Goal: Task Accomplishment & Management: Use online tool/utility

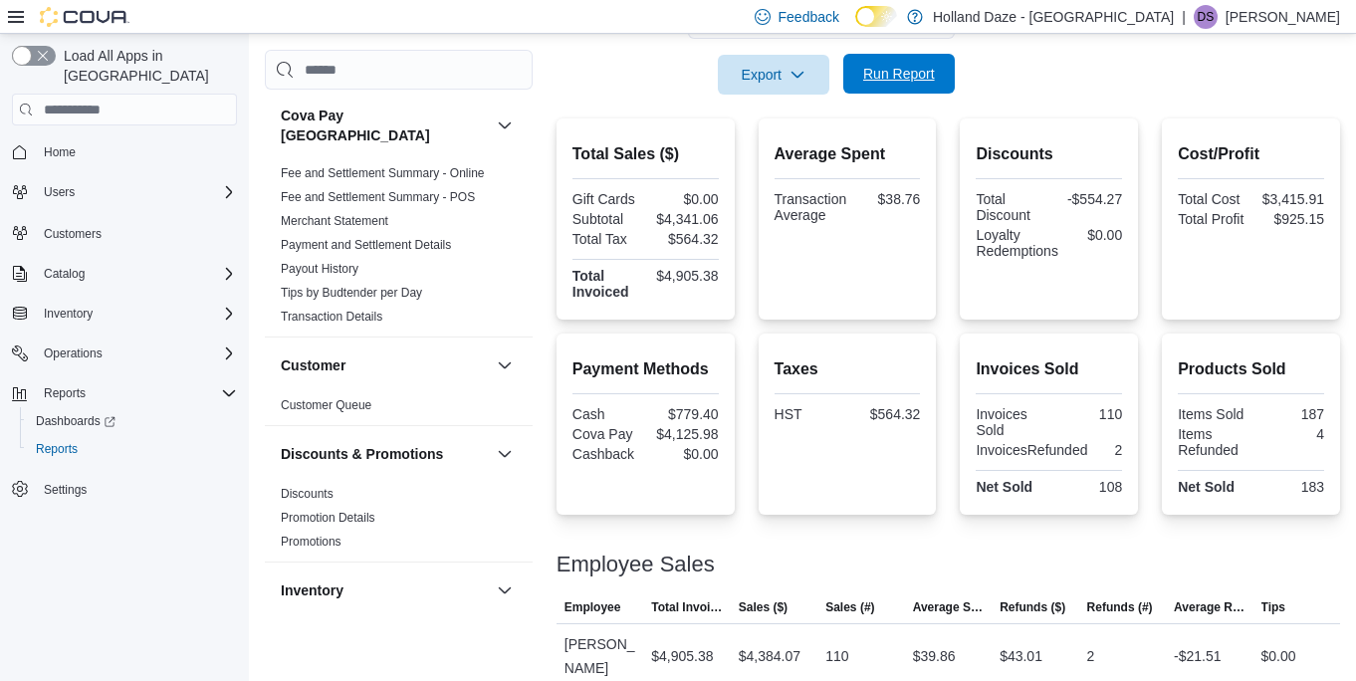
scroll to position [1231, 0]
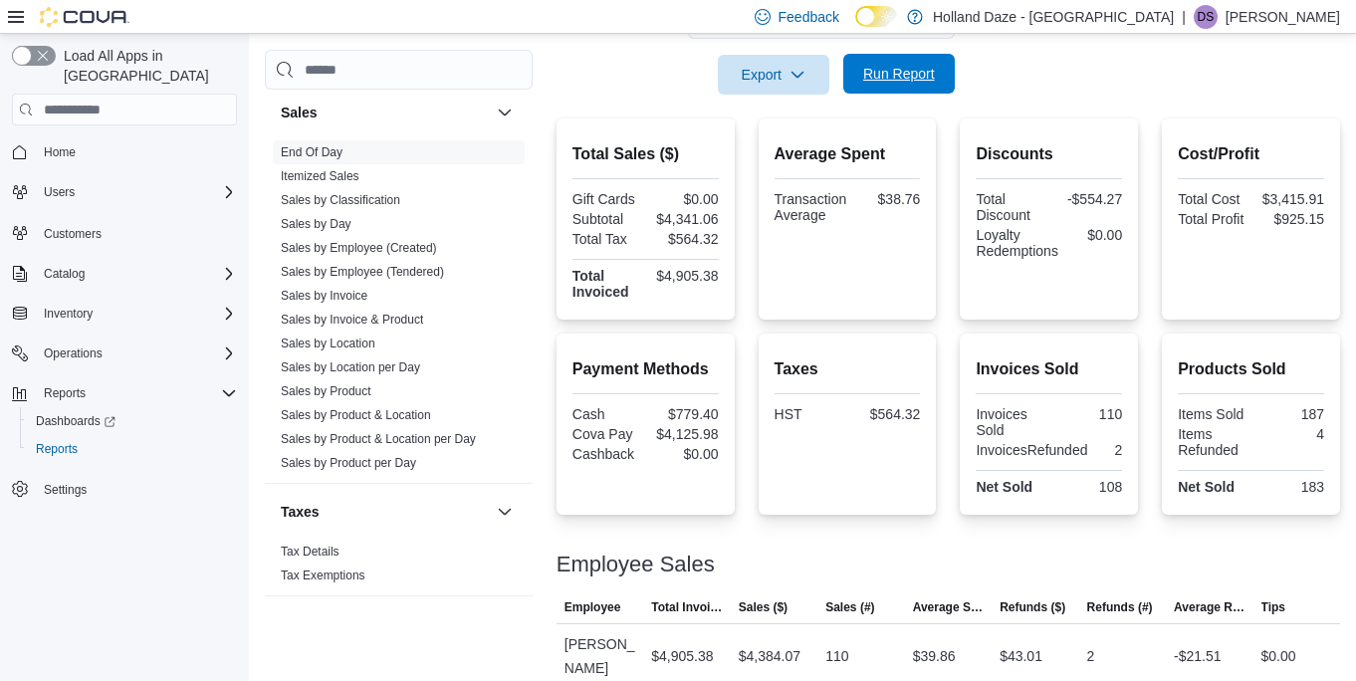
click at [877, 74] on span "Run Report" at bounding box center [899, 74] width 72 height 20
click at [876, 79] on span "Run Report" at bounding box center [899, 74] width 72 height 20
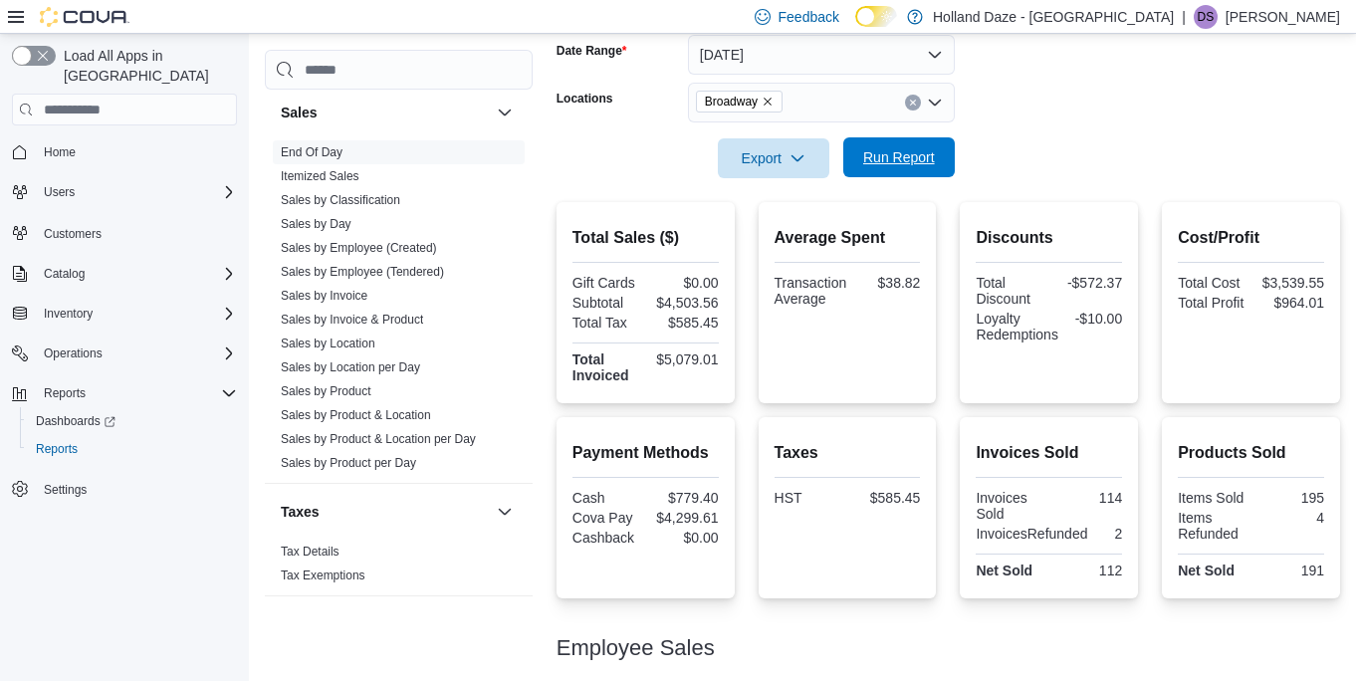
scroll to position [285, 0]
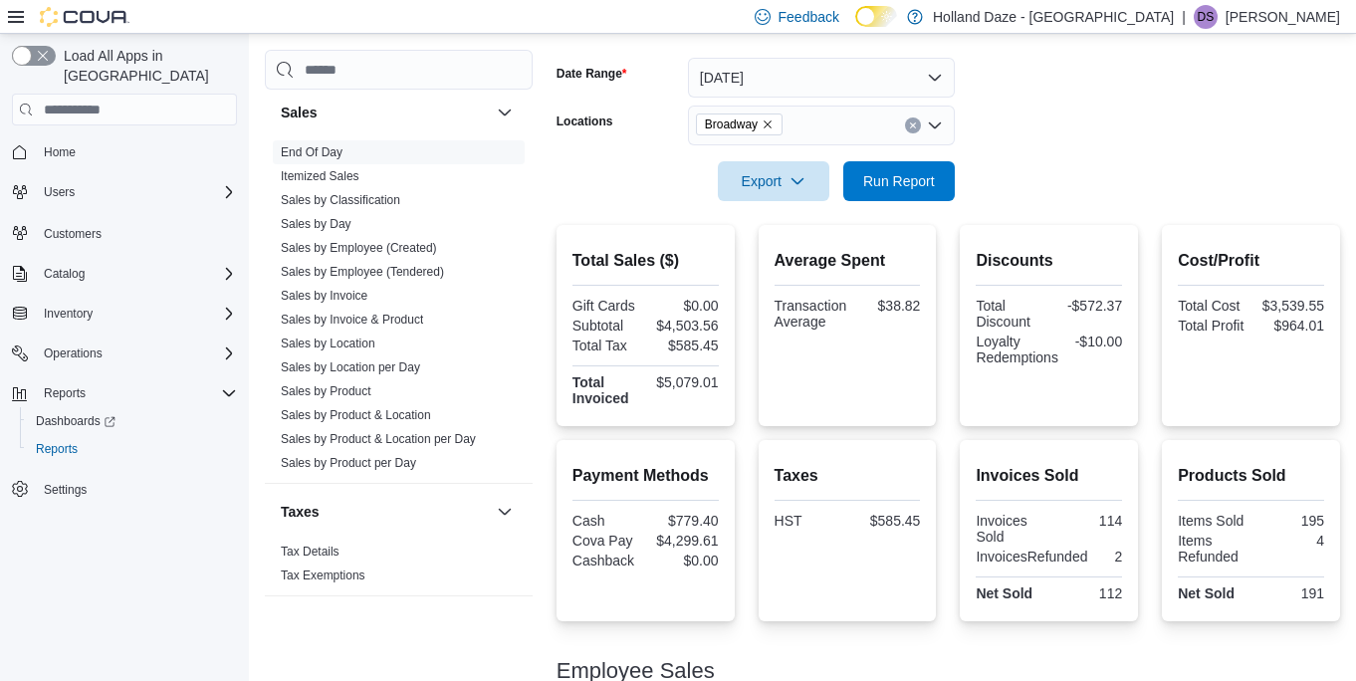
click at [910, 133] on div "Broadway" at bounding box center [821, 126] width 267 height 40
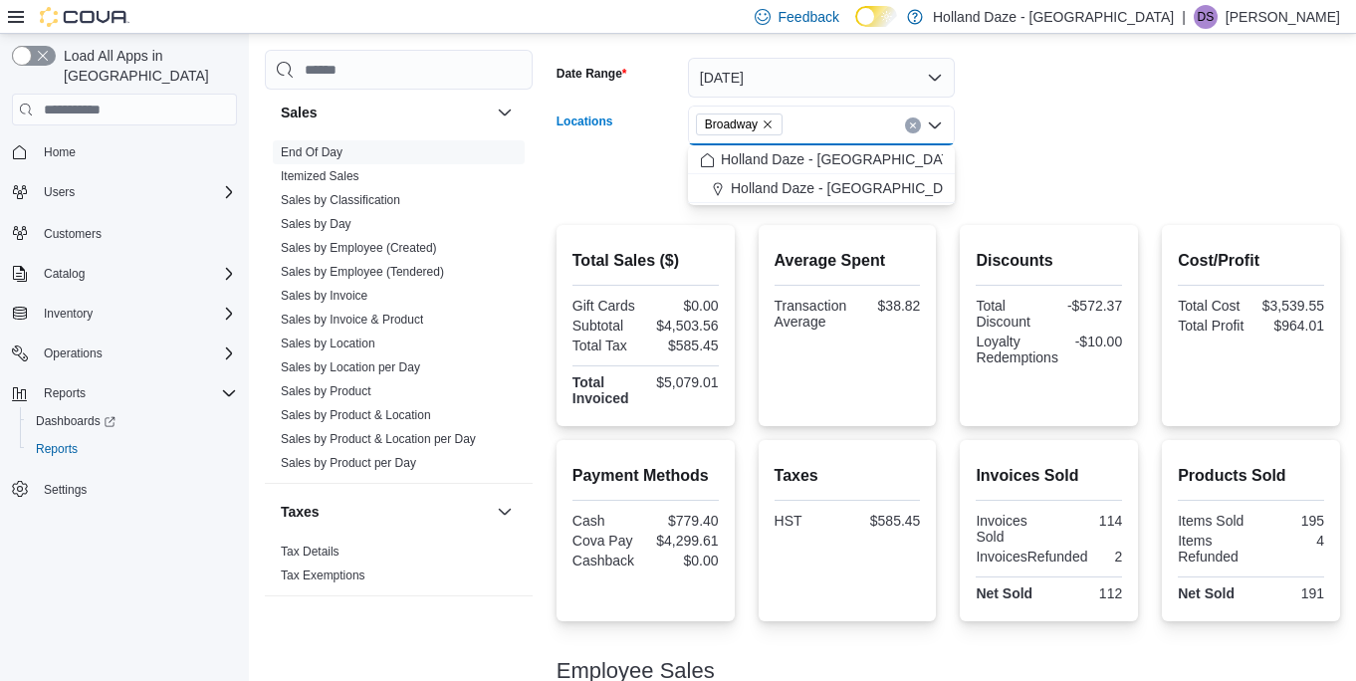
click at [1015, 153] on div at bounding box center [947, 153] width 783 height 16
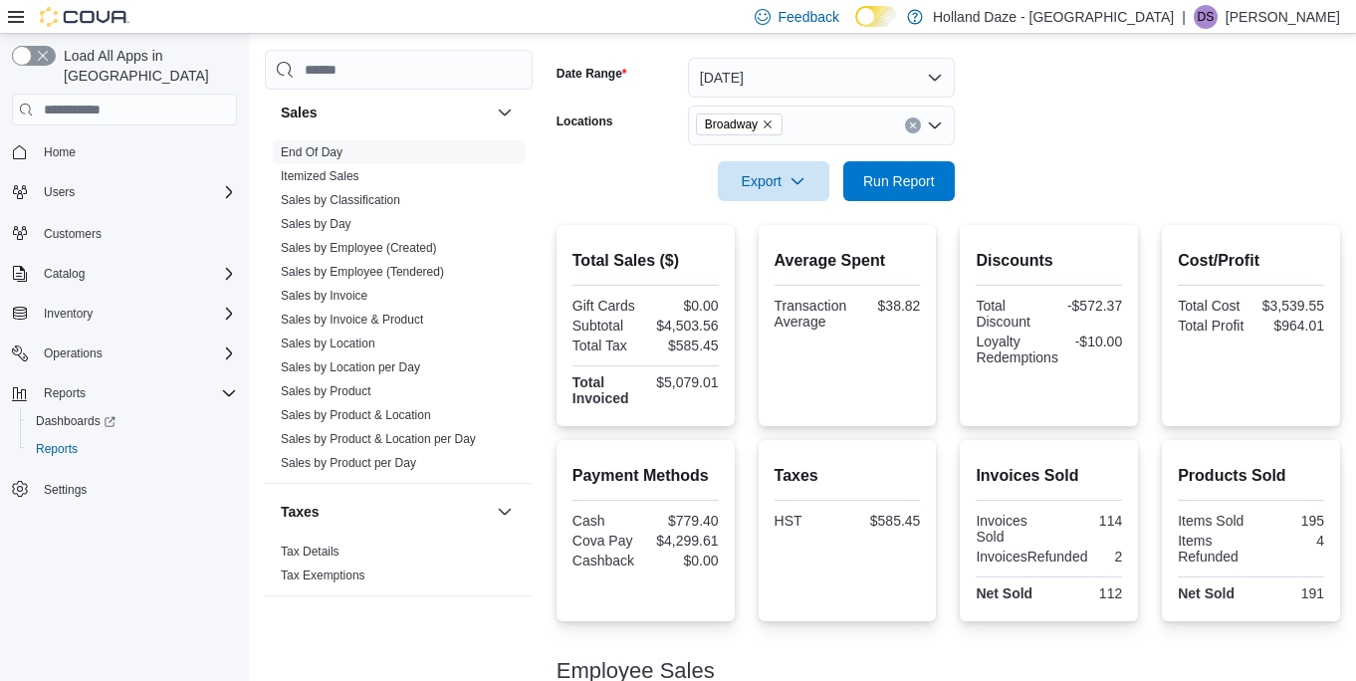
click at [919, 124] on button "Clear input" at bounding box center [913, 125] width 16 height 16
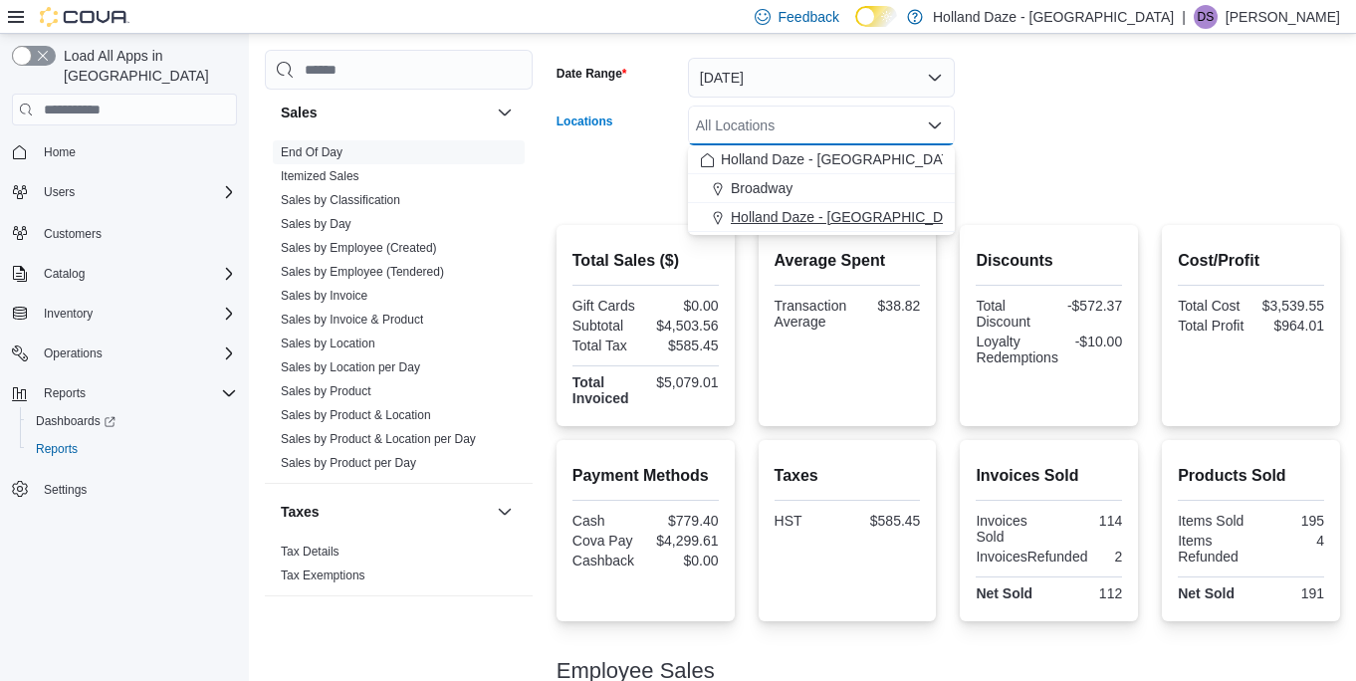
click at [869, 214] on span "Holland Daze - [GEOGRAPHIC_DATA]" at bounding box center [851, 217] width 241 height 20
click at [1062, 171] on form "Date Range [DATE] Locations [GEOGRAPHIC_DATA] [GEOGRAPHIC_DATA] - [GEOGRAPHIC_D…" at bounding box center [947, 117] width 783 height 167
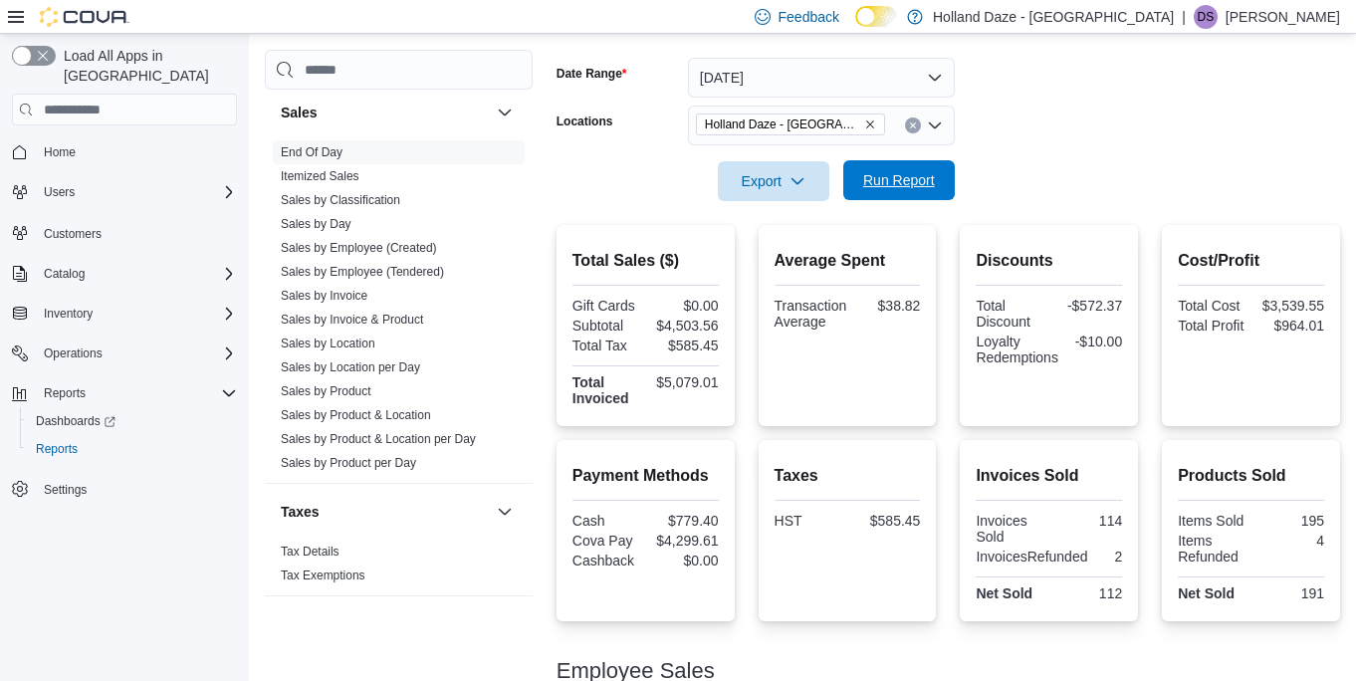
click at [927, 171] on span "Run Report" at bounding box center [899, 180] width 72 height 20
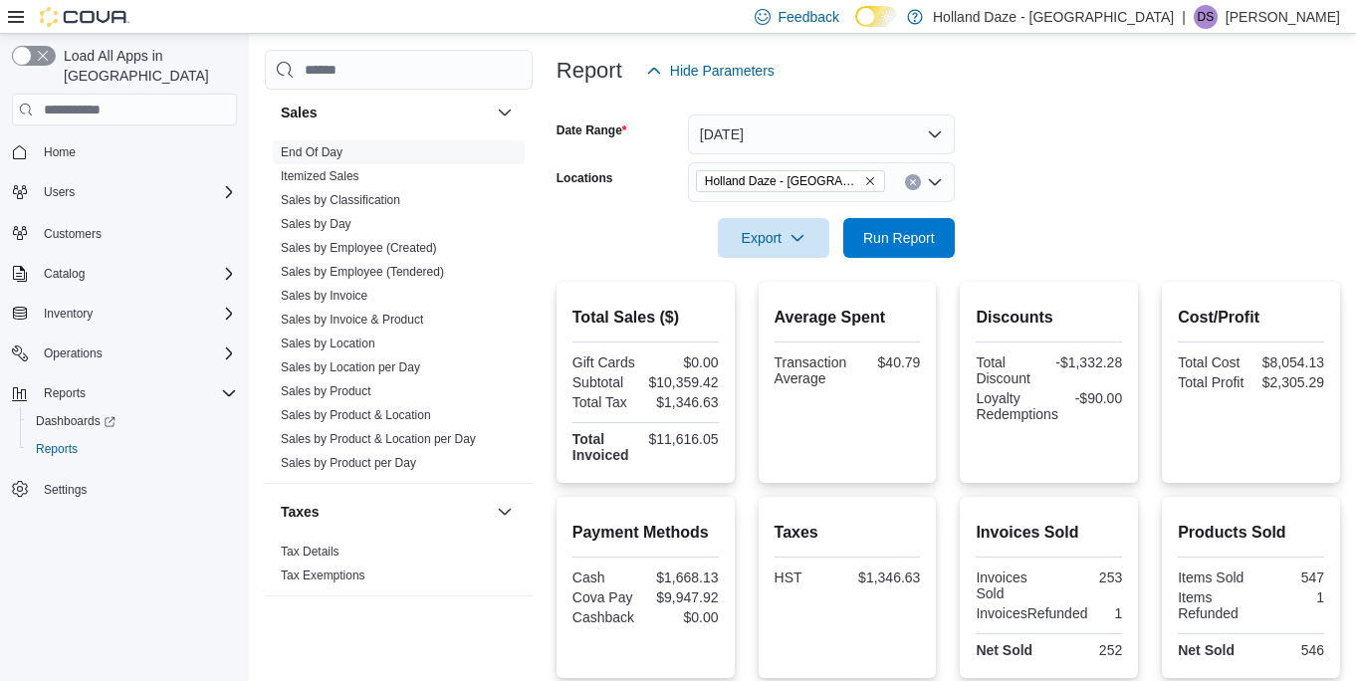
scroll to position [225, 0]
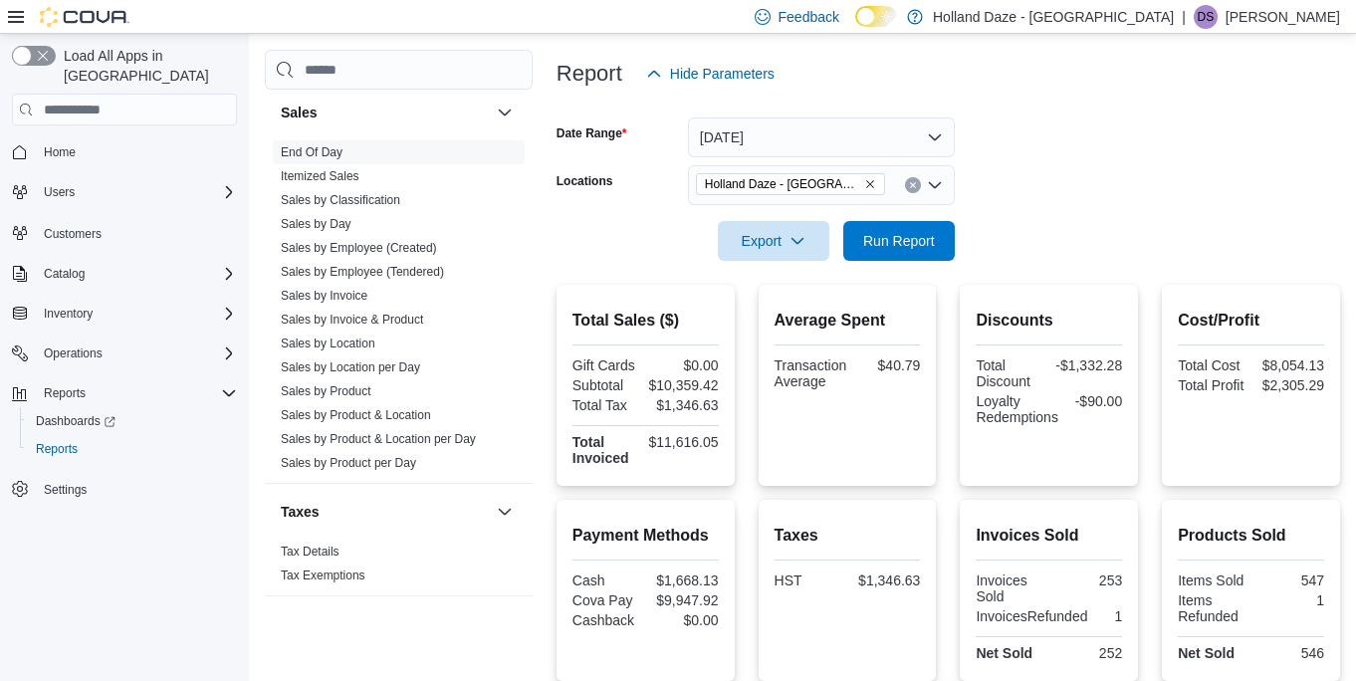
click at [914, 171] on div "Holland Daze - [GEOGRAPHIC_DATA]" at bounding box center [821, 185] width 267 height 40
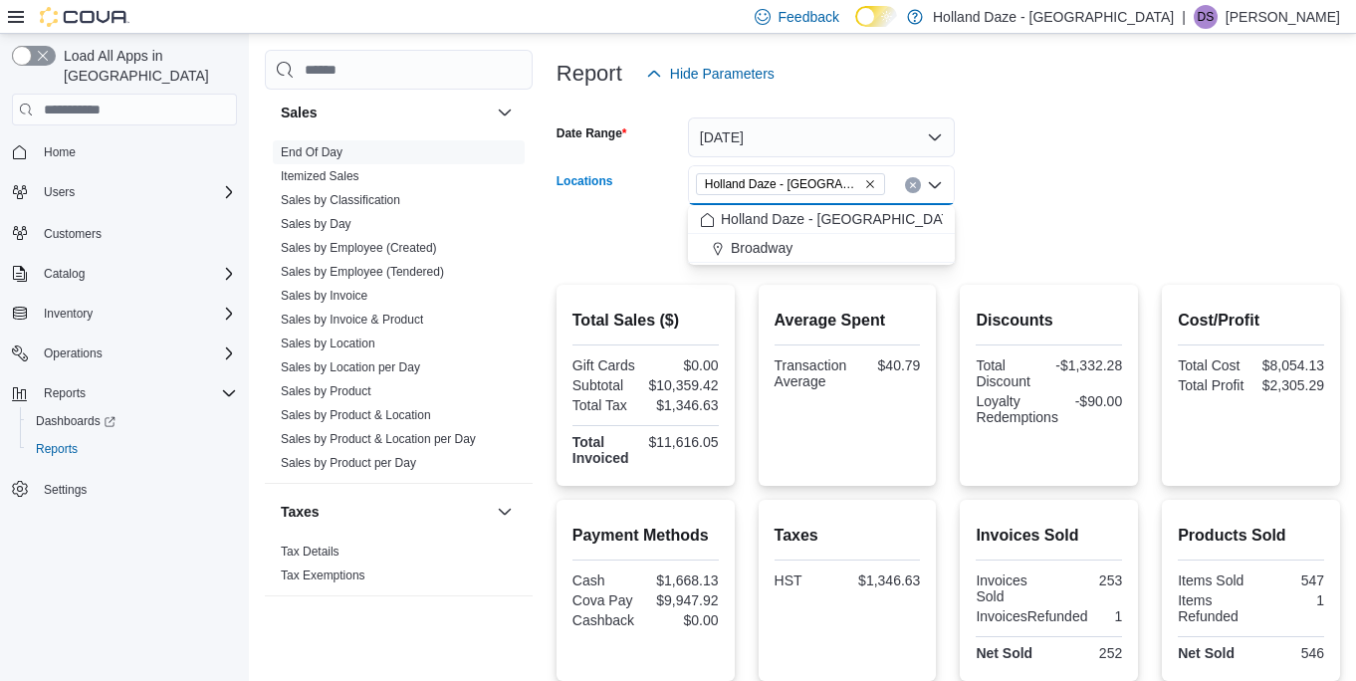
click at [911, 183] on icon "Clear input" at bounding box center [912, 185] width 5 height 5
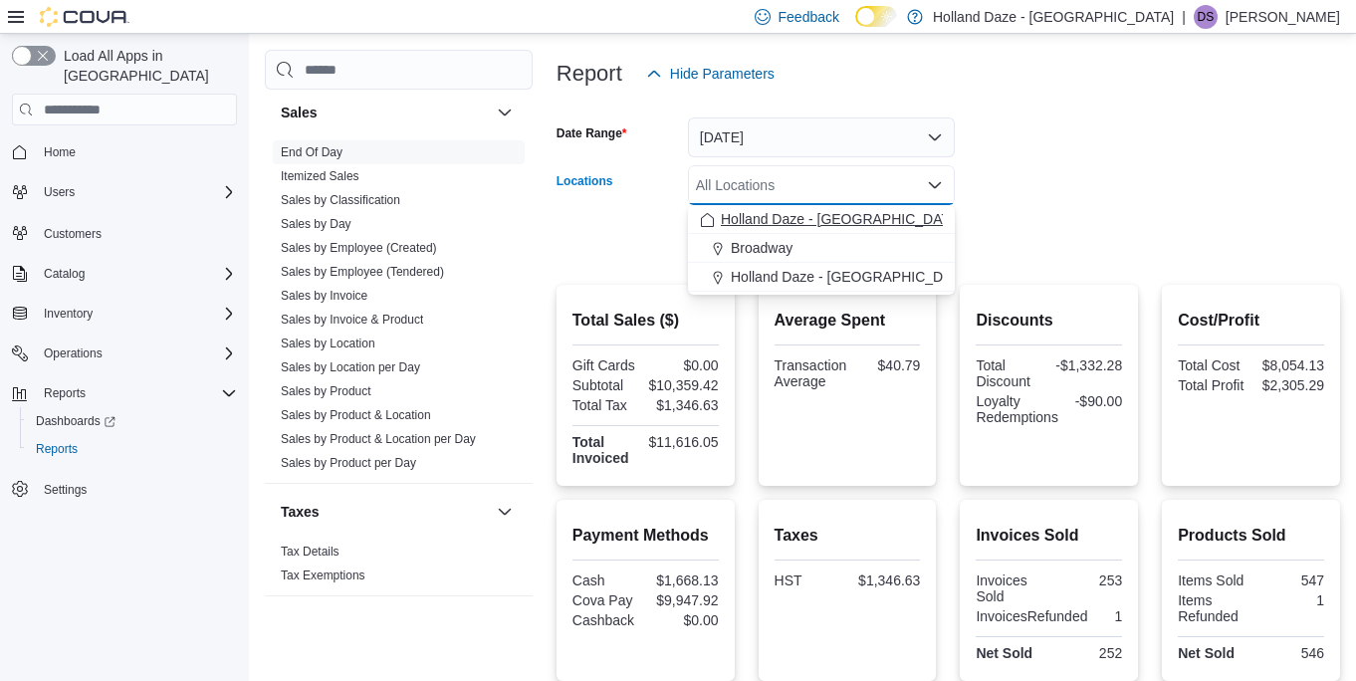
click at [858, 223] on span "Holland Daze - [GEOGRAPHIC_DATA]" at bounding box center [841, 219] width 241 height 20
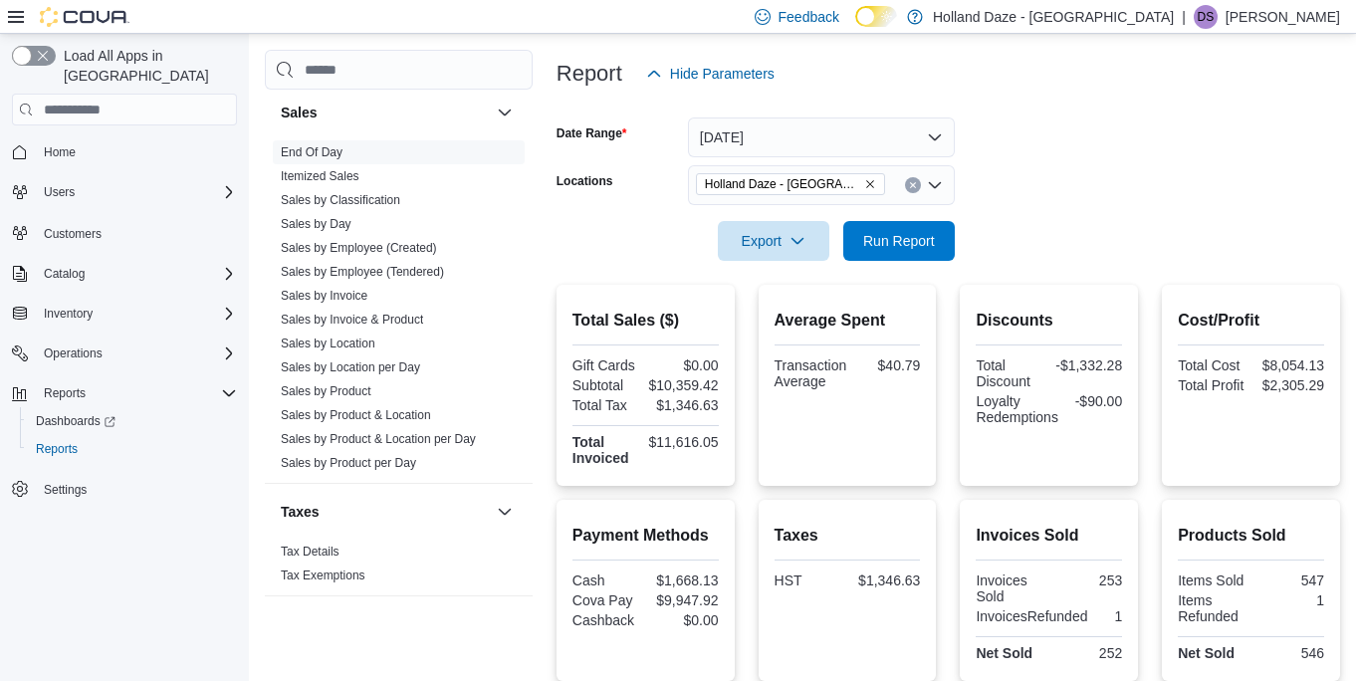
click at [1026, 214] on div at bounding box center [947, 213] width 783 height 16
click at [900, 230] on span "Run Report" at bounding box center [899, 240] width 88 height 40
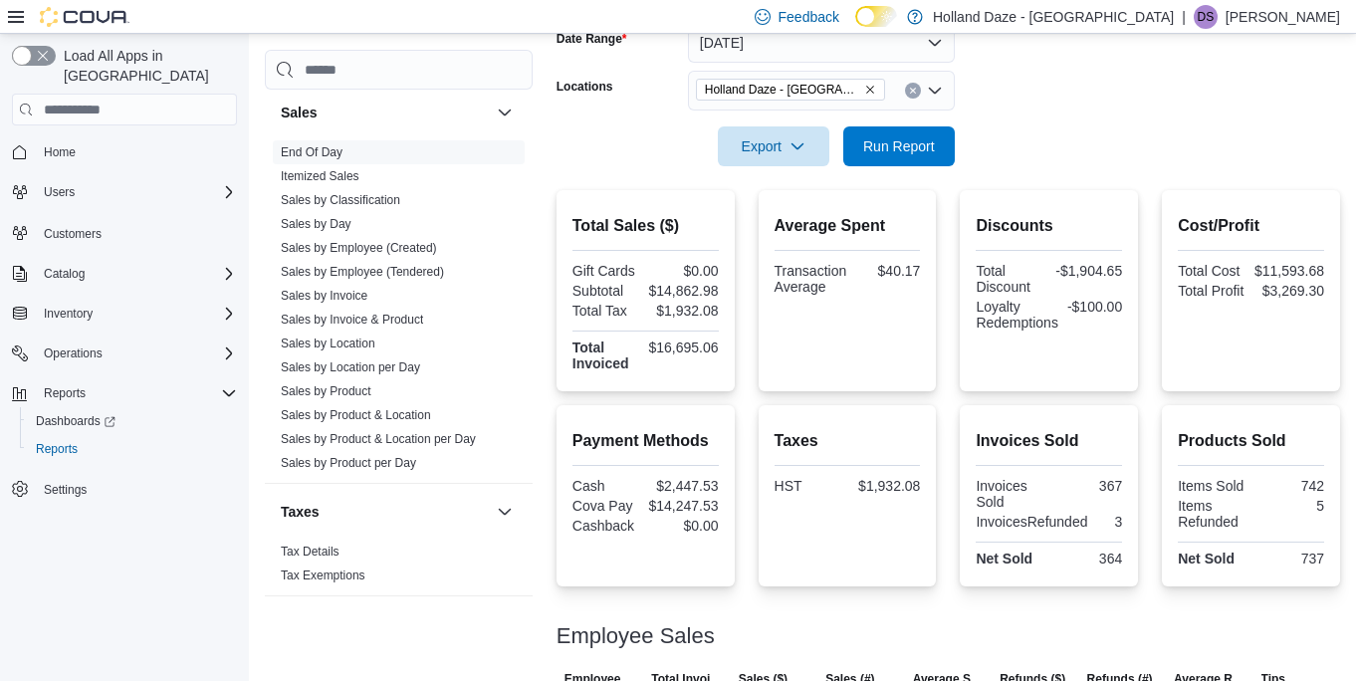
scroll to position [268, 0]
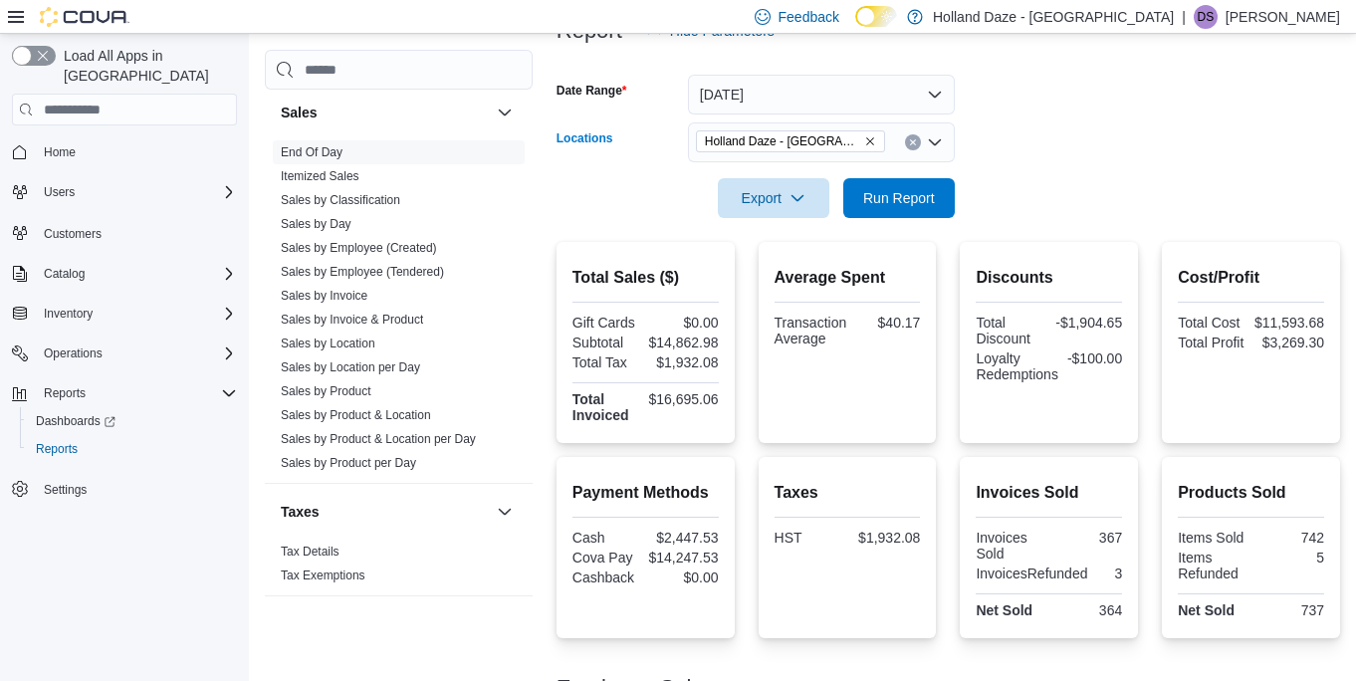
click at [909, 143] on icon "Clear input" at bounding box center [913, 142] width 8 height 8
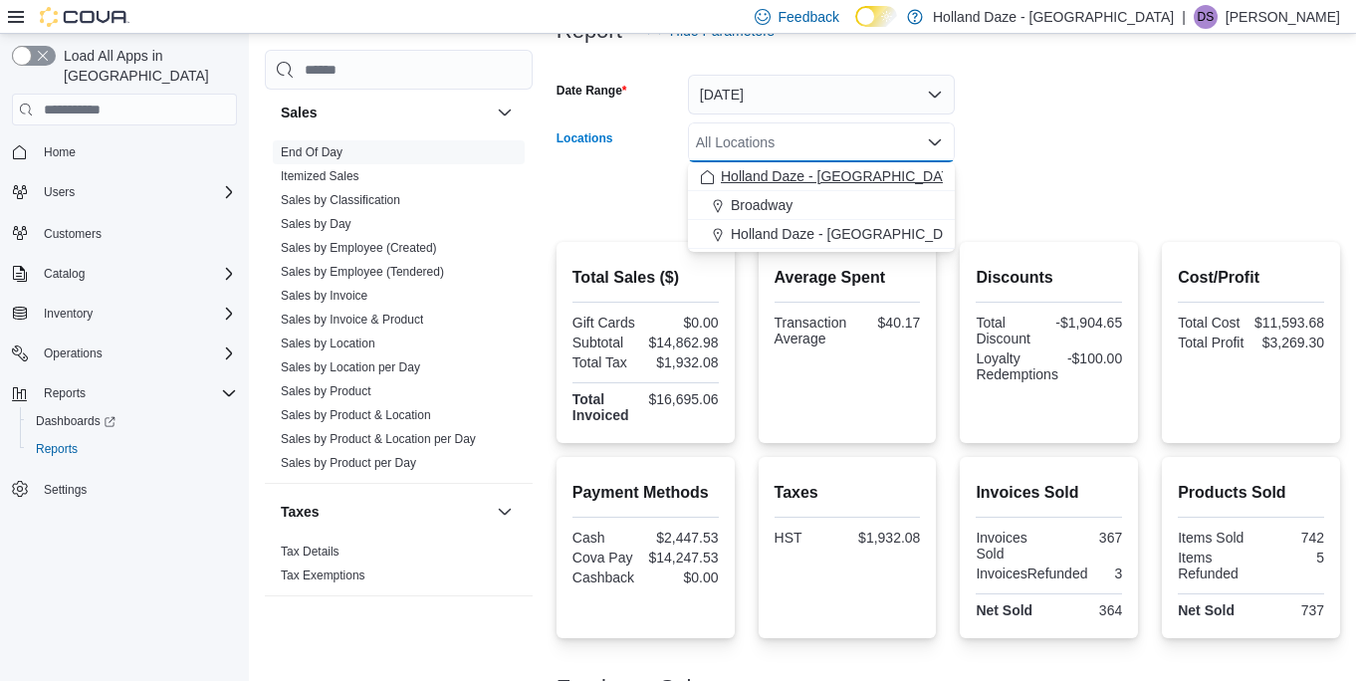
click at [875, 182] on span "Holland Daze - [GEOGRAPHIC_DATA]" at bounding box center [841, 176] width 241 height 20
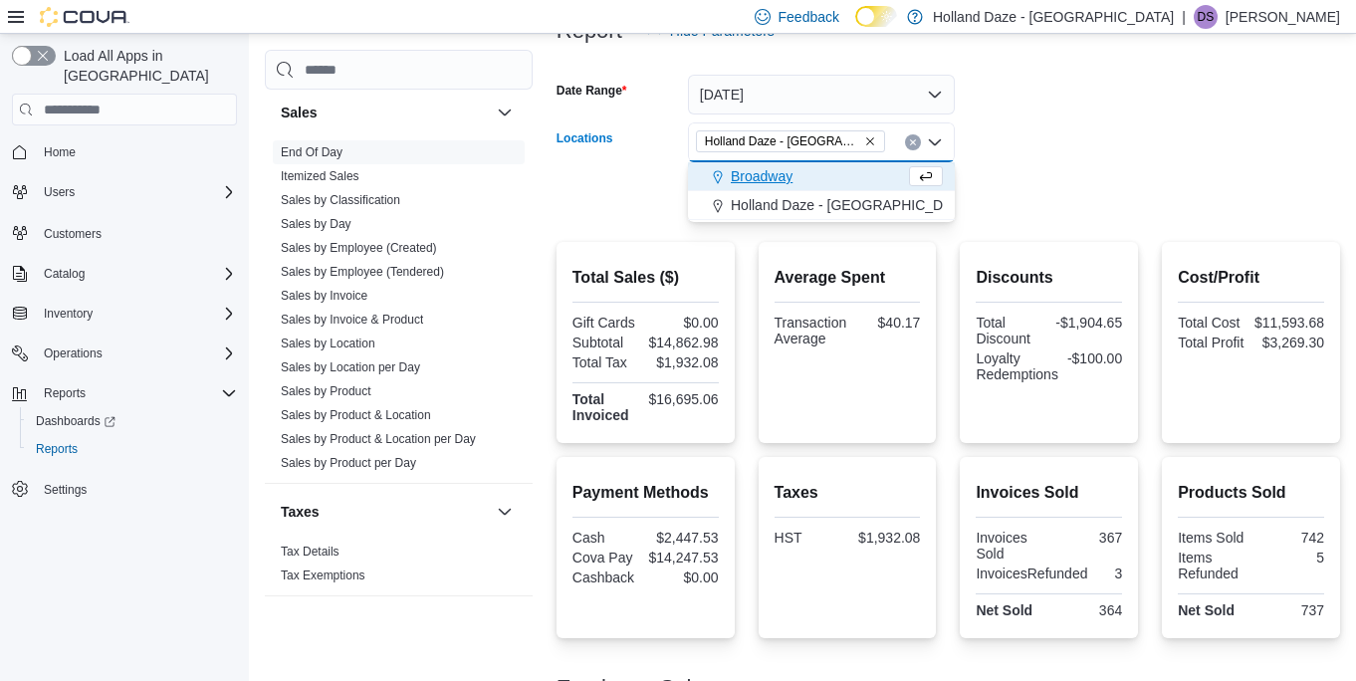
click at [1121, 162] on div at bounding box center [947, 170] width 783 height 16
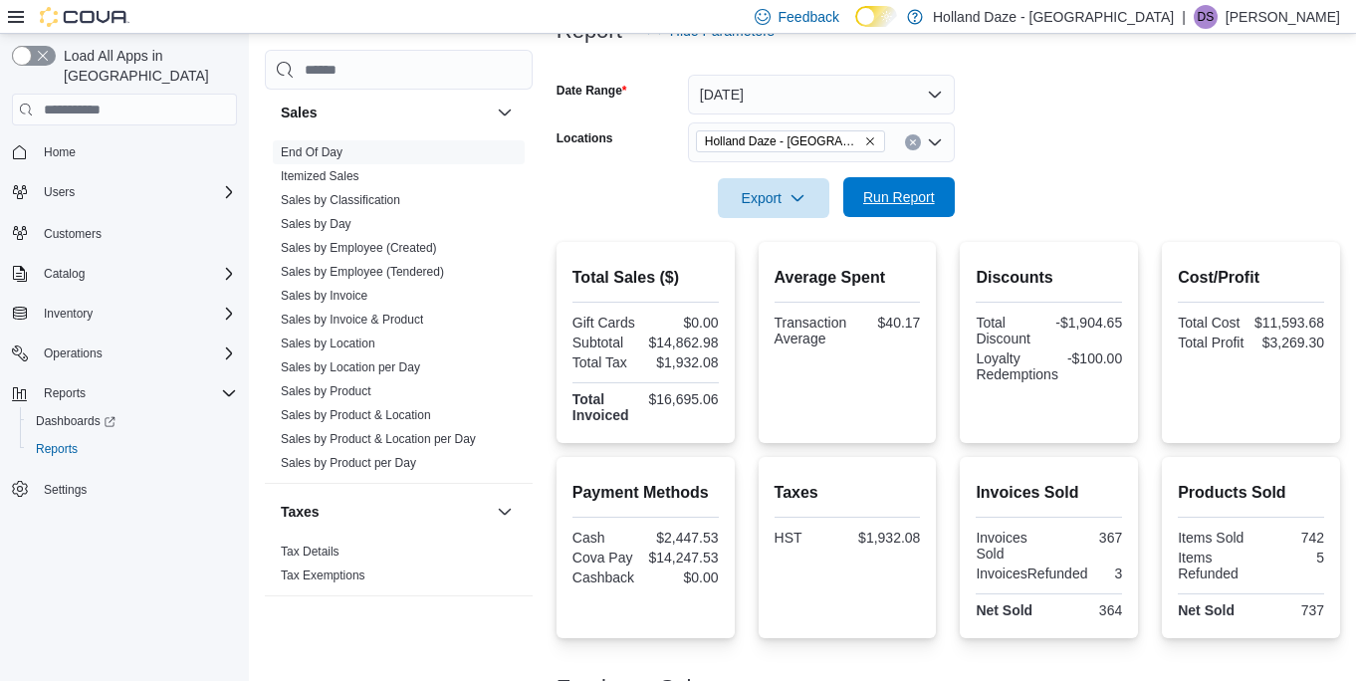
click at [944, 184] on button "Run Report" at bounding box center [898, 197] width 111 height 40
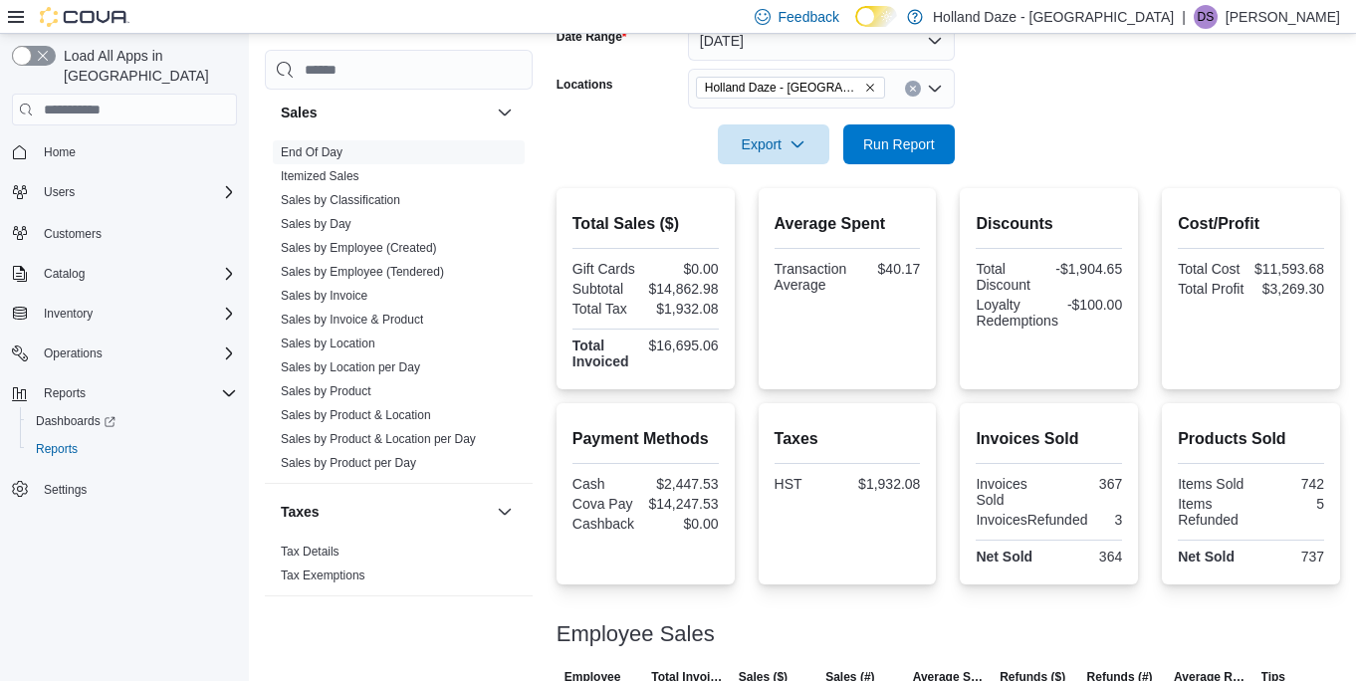
scroll to position [316, 0]
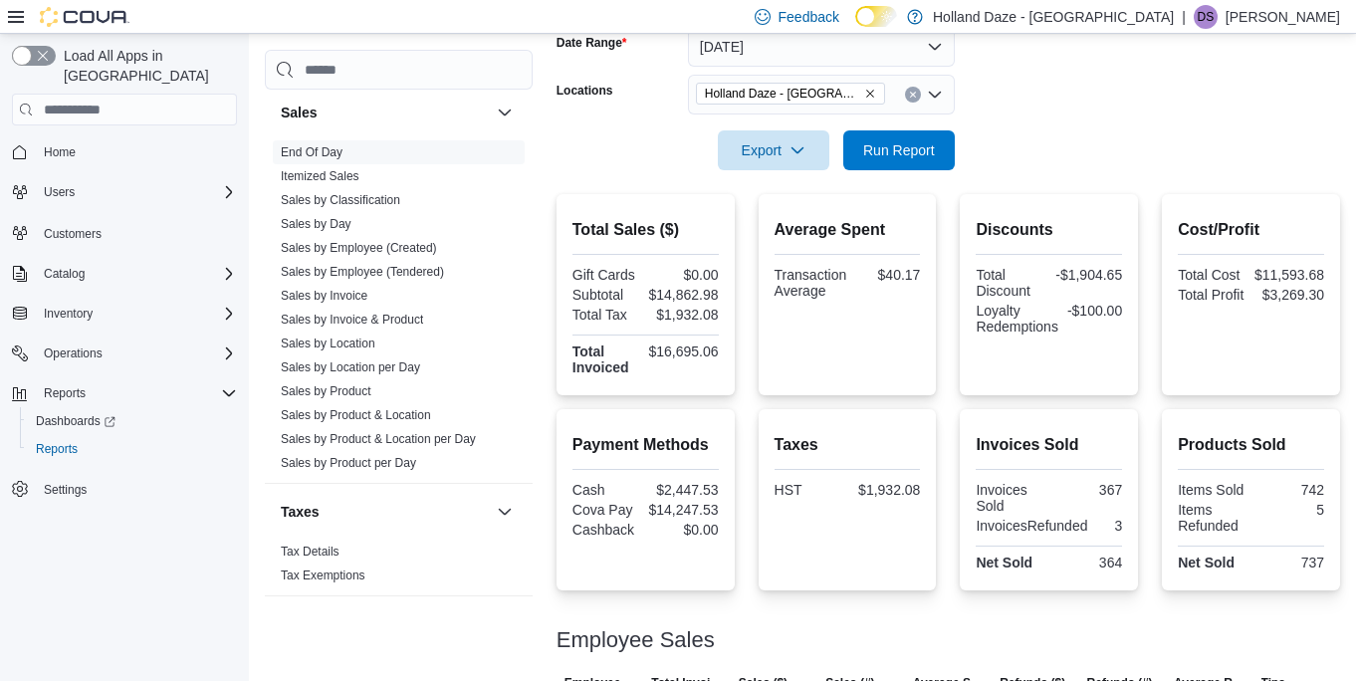
click at [913, 100] on button "Clear input" at bounding box center [913, 95] width 16 height 16
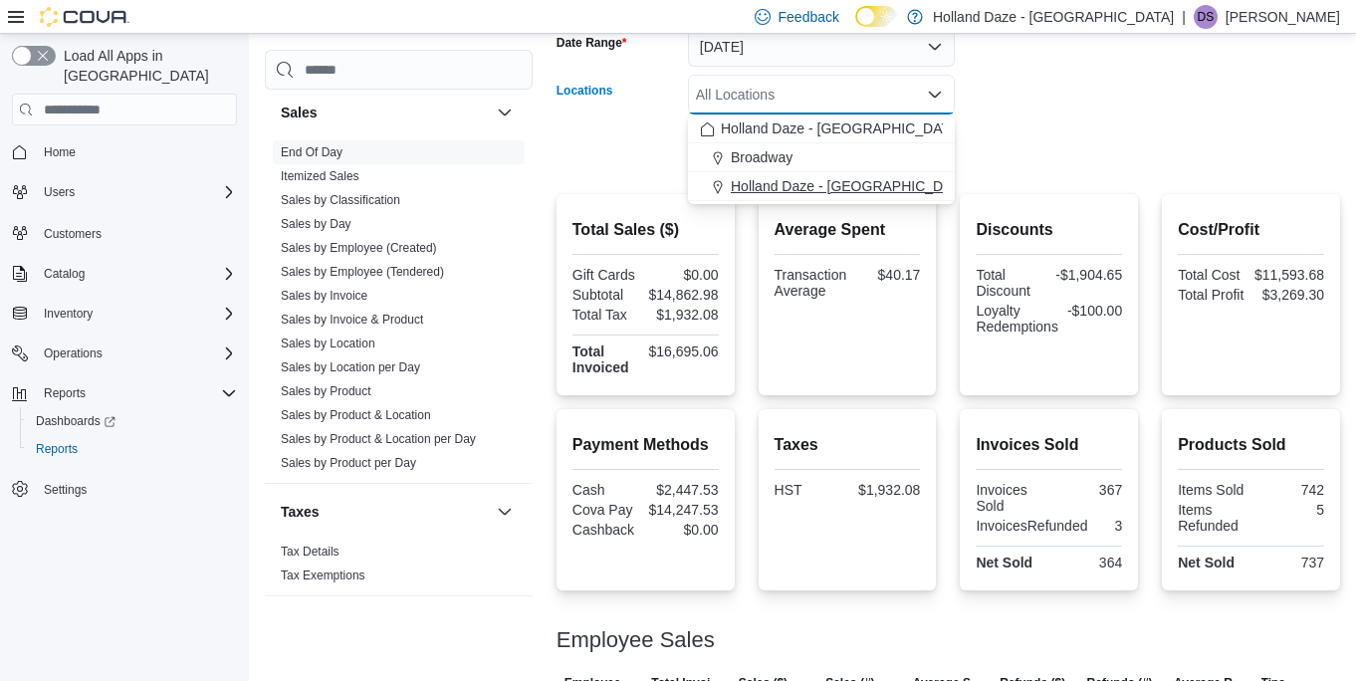
click at [830, 195] on span "Holland Daze - [GEOGRAPHIC_DATA]" at bounding box center [851, 186] width 241 height 20
click at [1090, 153] on form "Date Range [DATE] Locations [GEOGRAPHIC_DATA] [GEOGRAPHIC_DATA] - [GEOGRAPHIC_D…" at bounding box center [947, 86] width 783 height 167
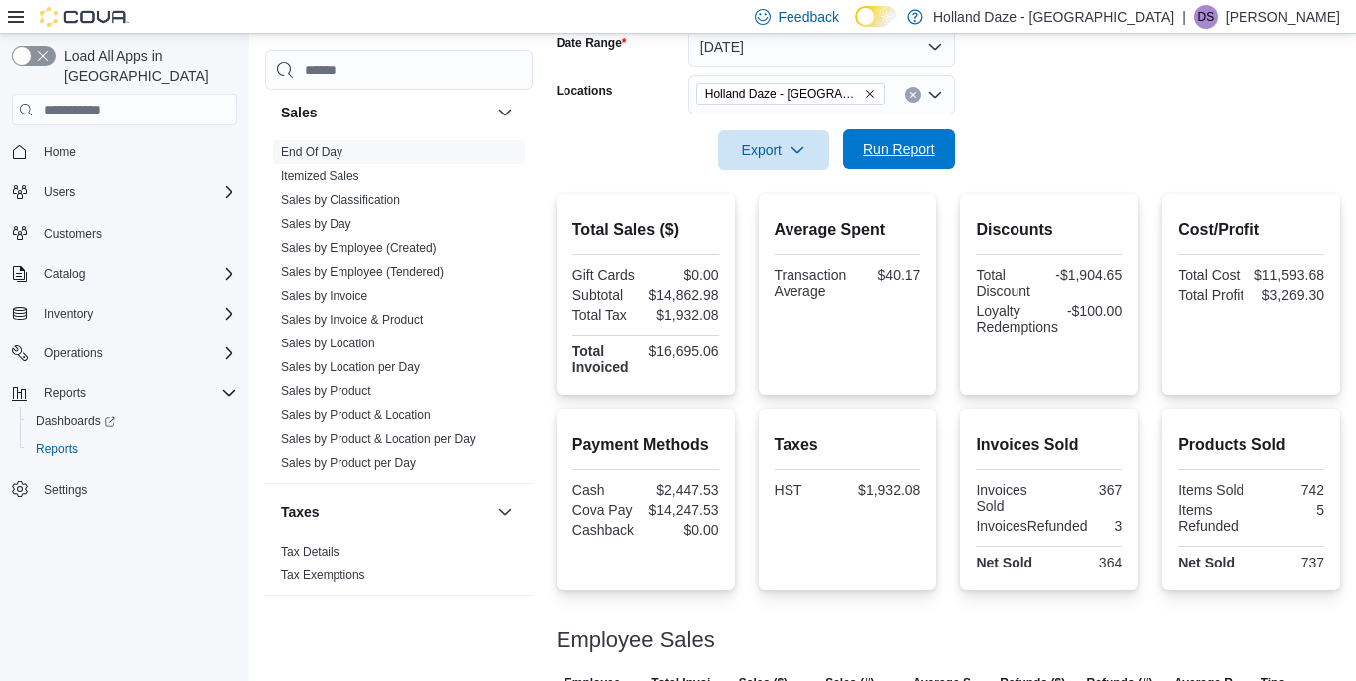
click at [909, 151] on span "Run Report" at bounding box center [899, 149] width 72 height 20
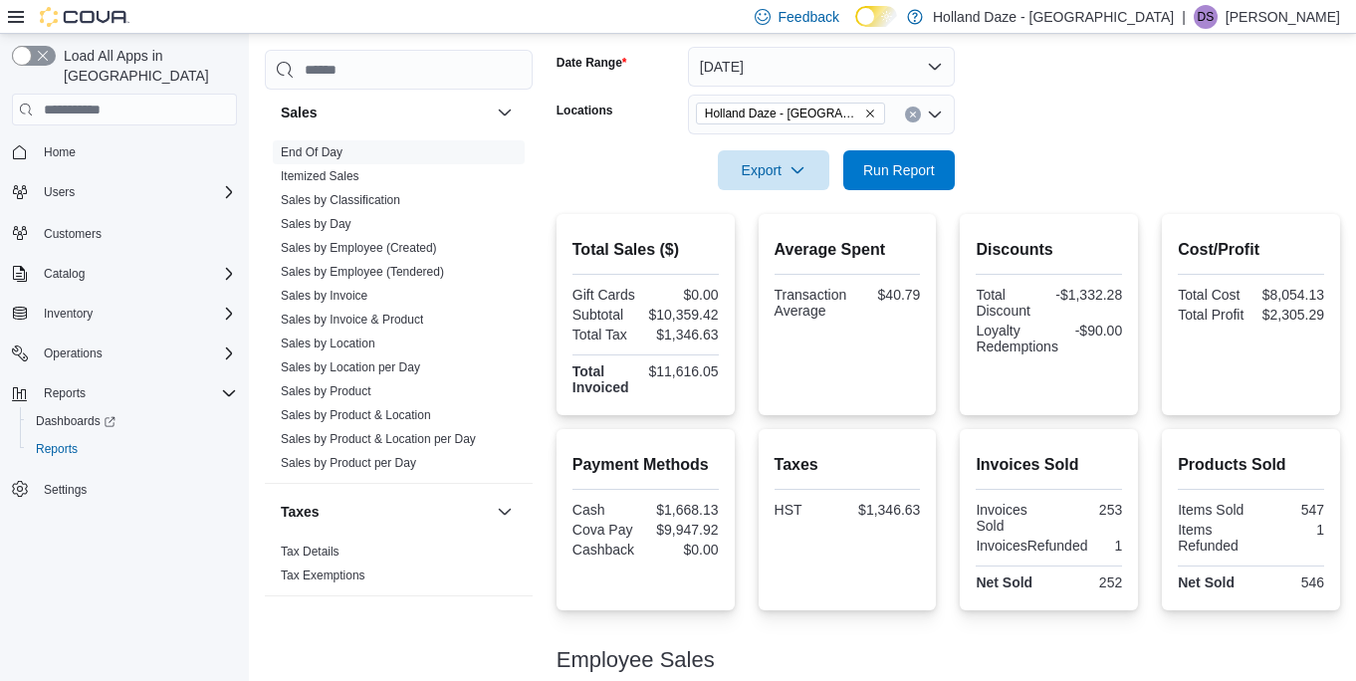
scroll to position [294, 0]
click at [922, 118] on div "Holland Daze - [GEOGRAPHIC_DATA]" at bounding box center [821, 117] width 267 height 40
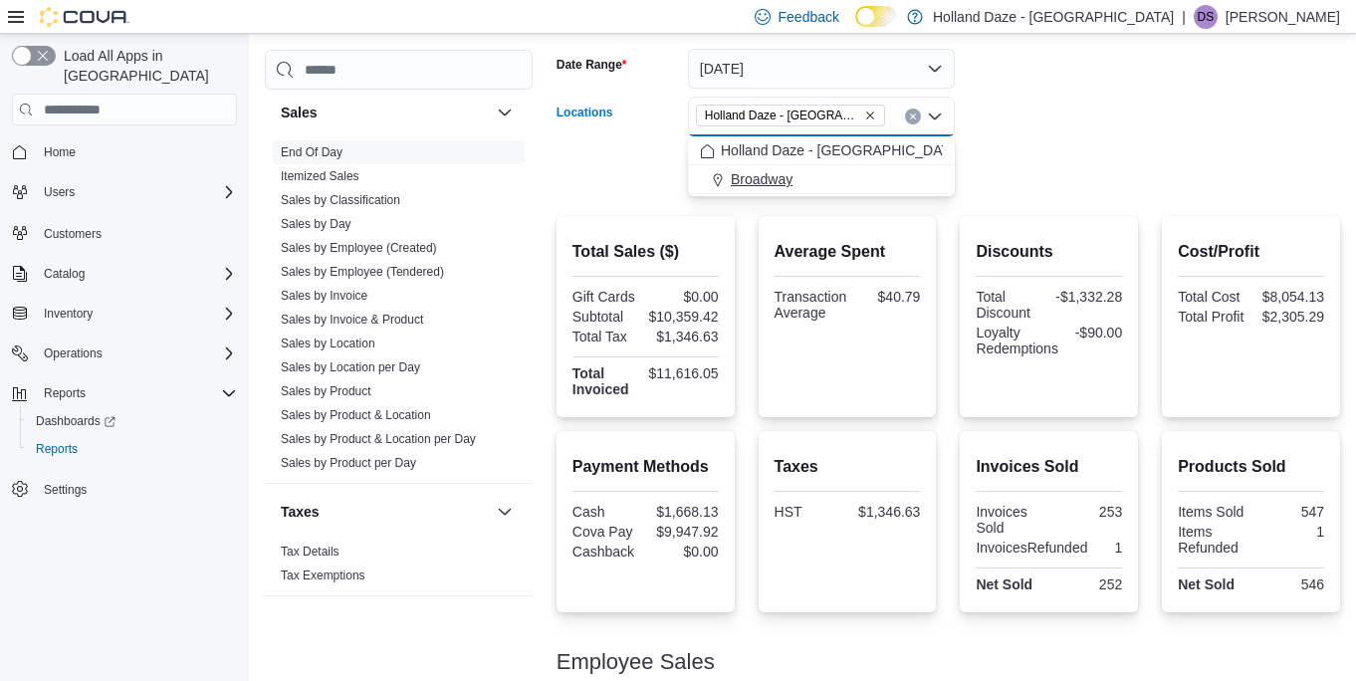
click at [853, 167] on button "Broadway" at bounding box center [821, 179] width 267 height 29
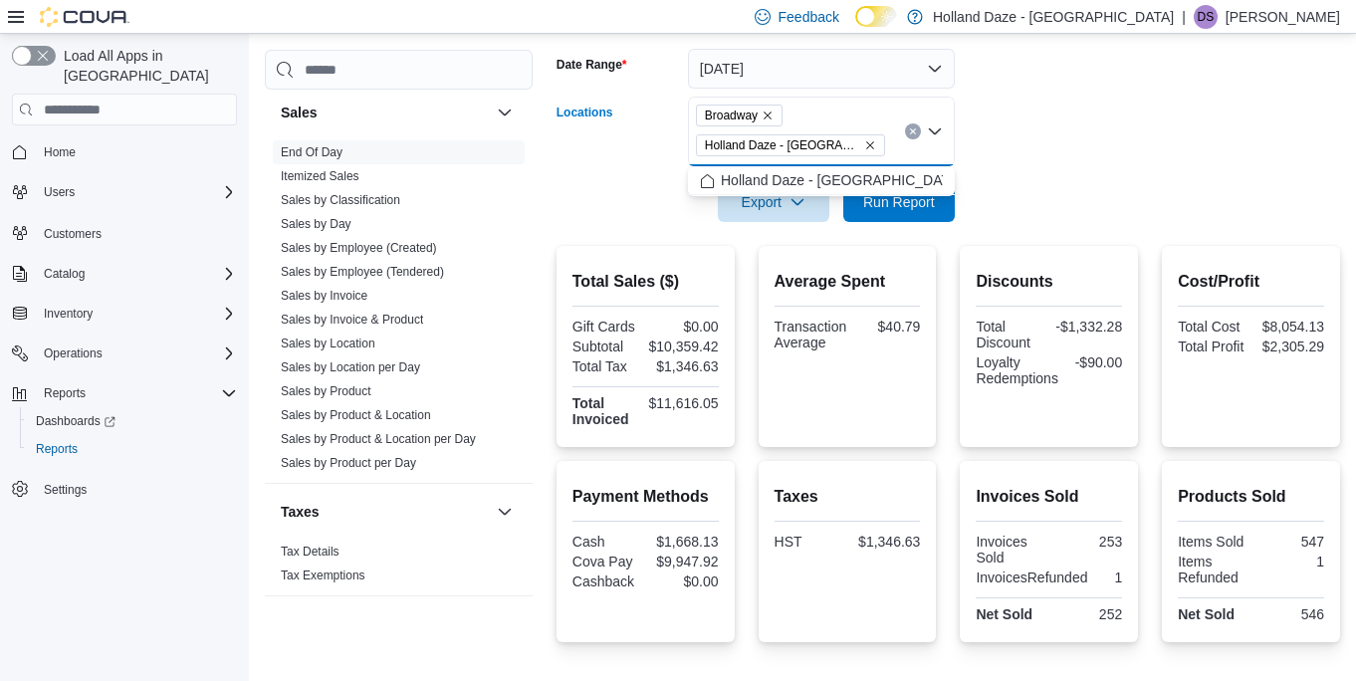
click at [870, 142] on icon "Remove Holland Daze - Orangeville from selection in this group" at bounding box center [870, 145] width 8 height 8
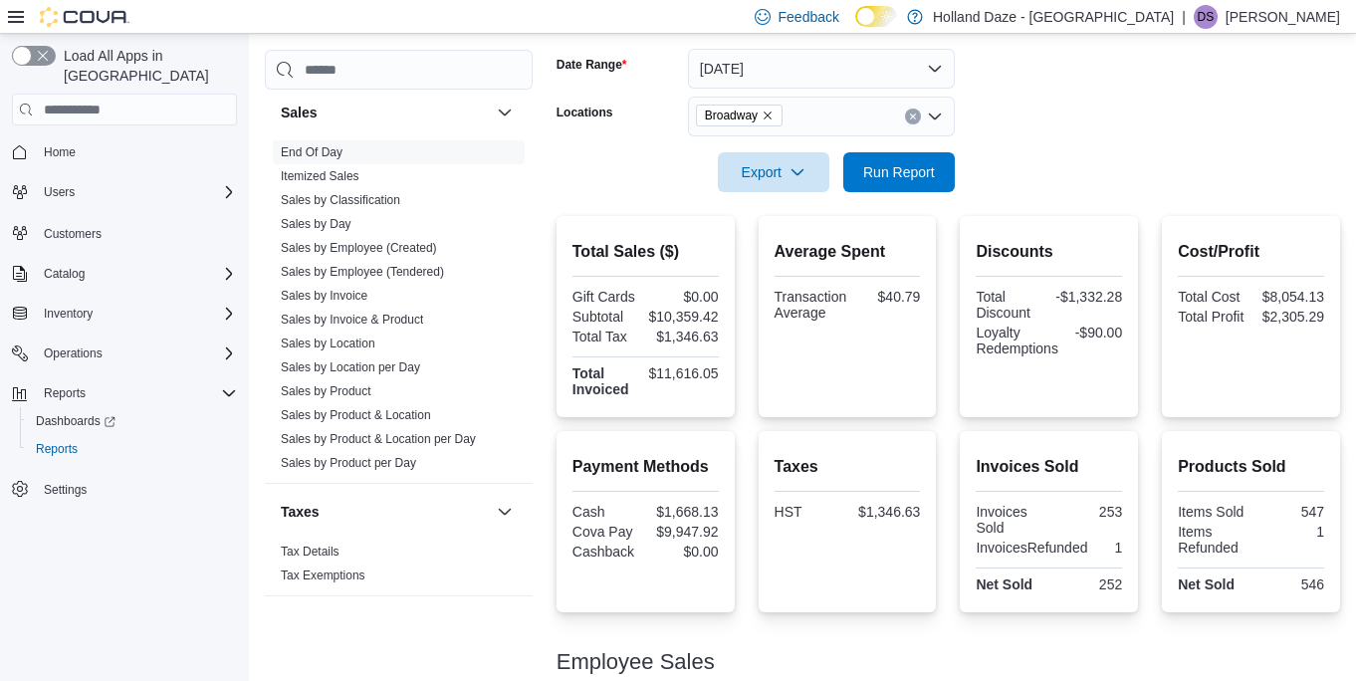
click at [1059, 162] on form "Date Range [DATE] Locations Broadway Export Run Report" at bounding box center [947, 108] width 783 height 167
click at [910, 162] on span "Run Report" at bounding box center [899, 171] width 72 height 20
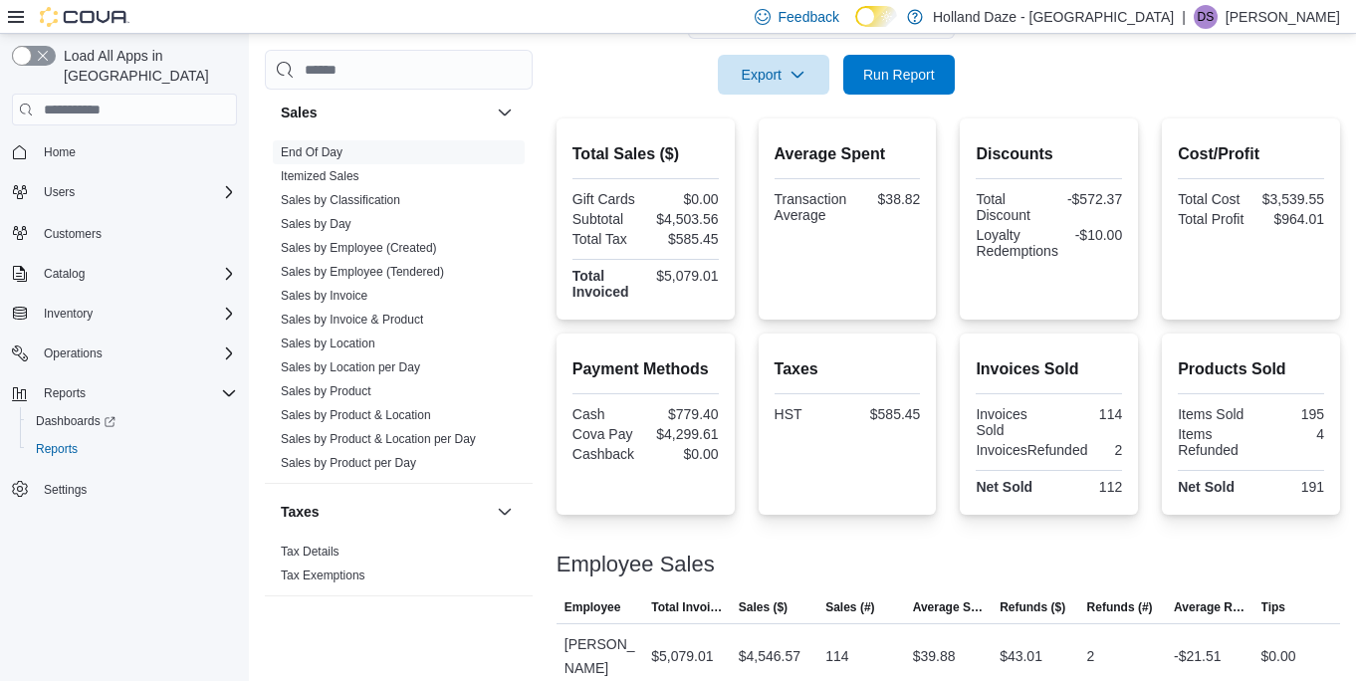
scroll to position [390, 0]
click at [913, 75] on span "Run Report" at bounding box center [899, 75] width 72 height 20
